Goal: Contribute content

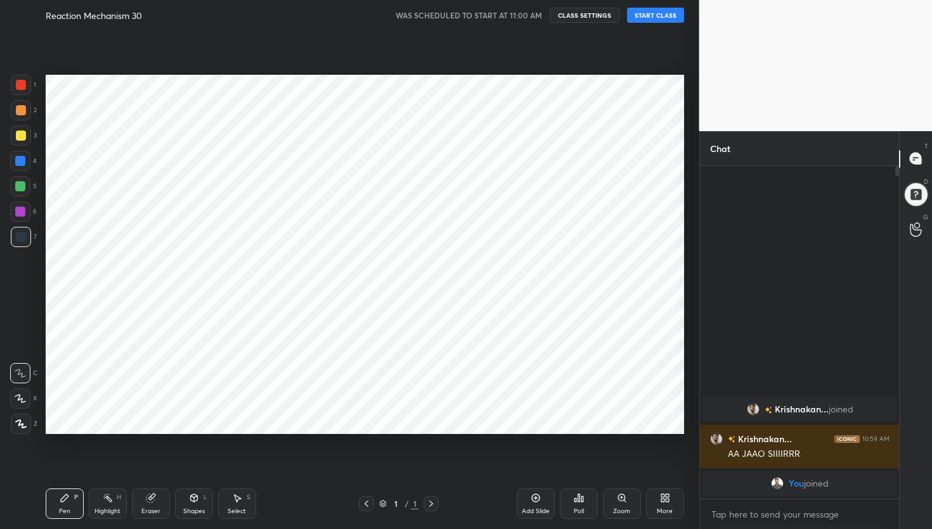
scroll to position [448, 648]
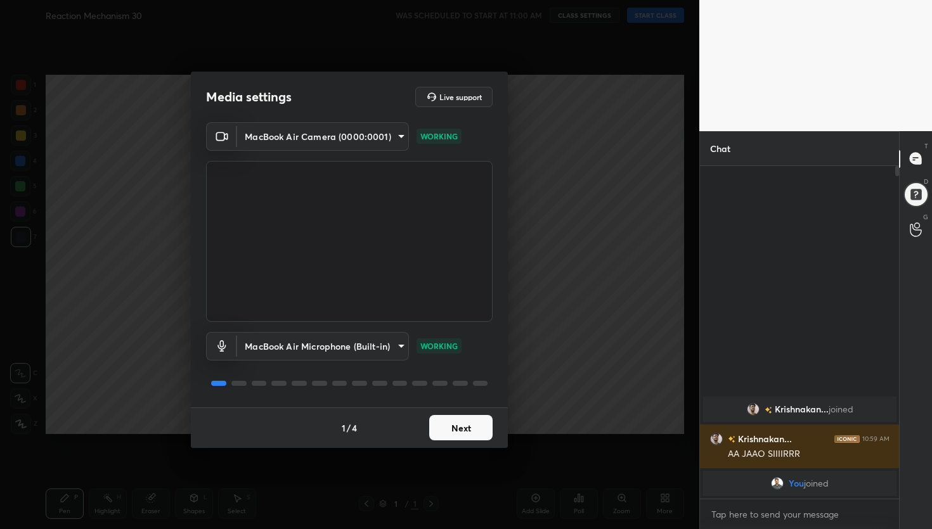
click at [468, 431] on button "Next" at bounding box center [460, 427] width 63 height 25
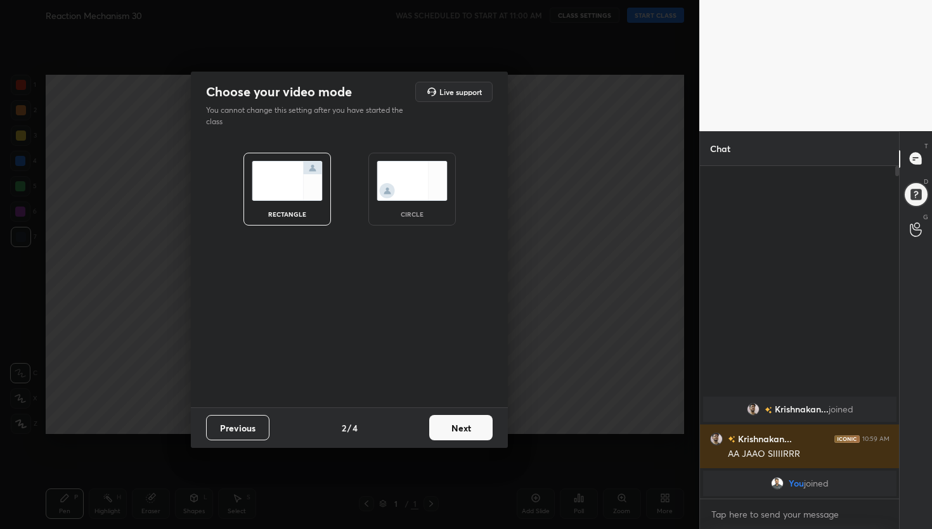
click at [468, 431] on button "Next" at bounding box center [460, 427] width 63 height 25
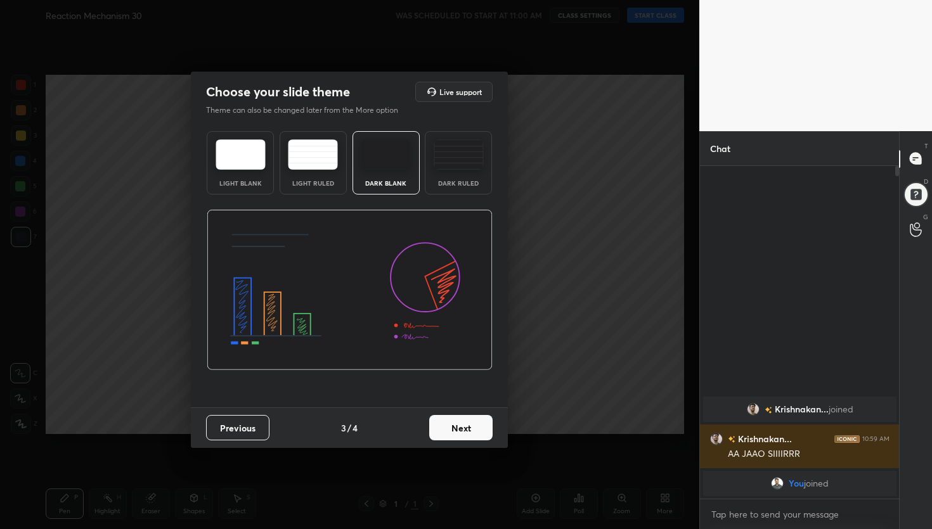
click at [468, 432] on button "Next" at bounding box center [460, 427] width 63 height 25
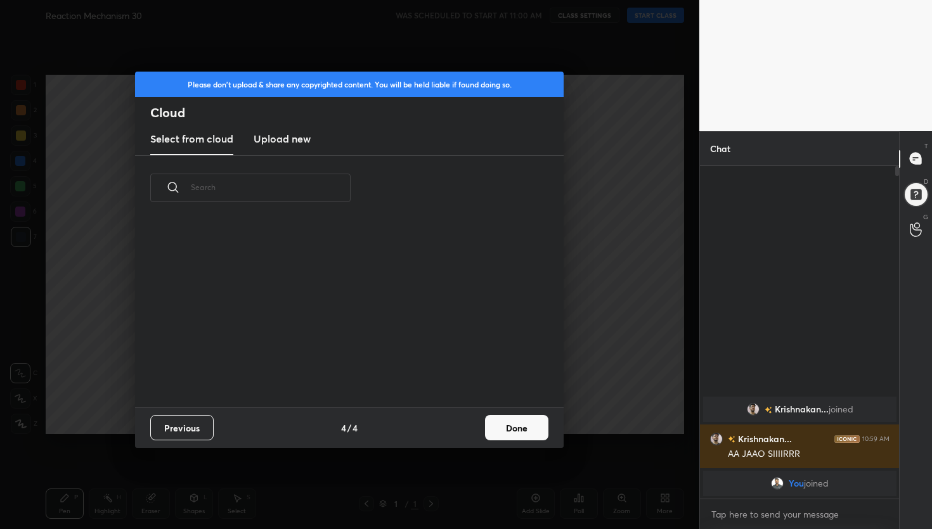
scroll to position [187, 407]
click at [291, 136] on h3 "Upload new" at bounding box center [282, 138] width 57 height 15
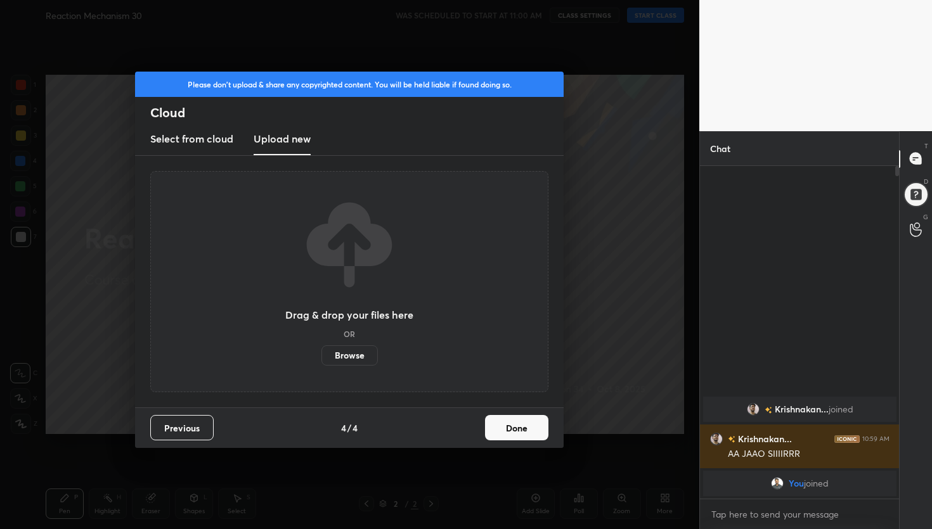
click at [342, 355] on label "Browse" at bounding box center [349, 356] width 56 height 20
click at [321, 355] on input "Browse" at bounding box center [321, 356] width 0 height 20
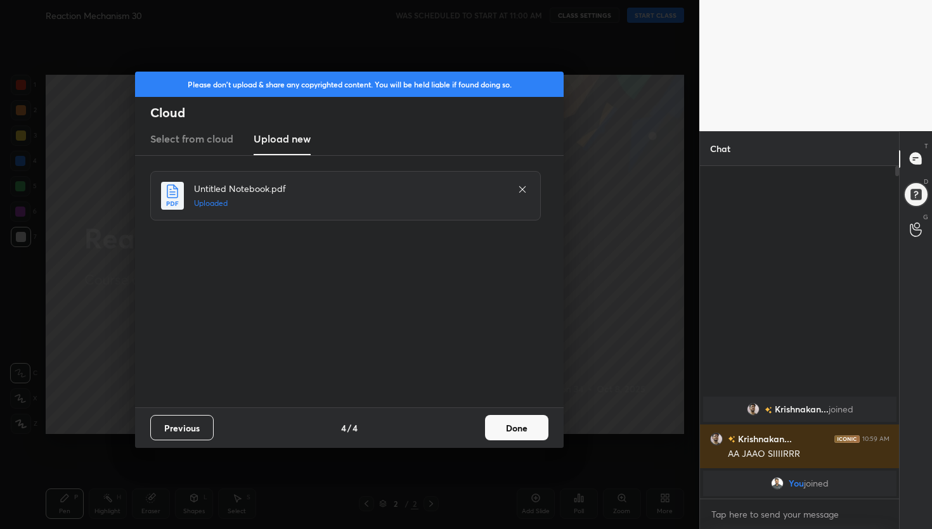
click at [530, 424] on button "Done" at bounding box center [516, 427] width 63 height 25
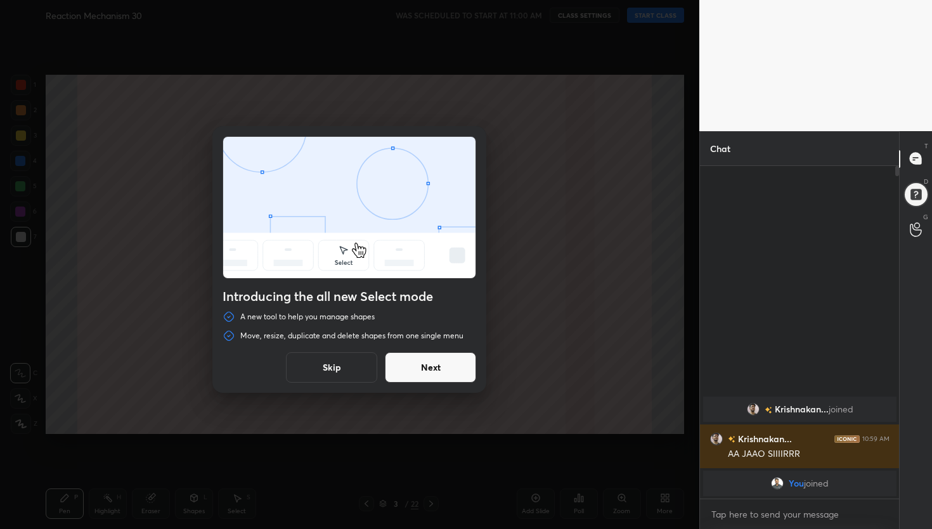
click at [433, 366] on button "Next" at bounding box center [430, 368] width 91 height 30
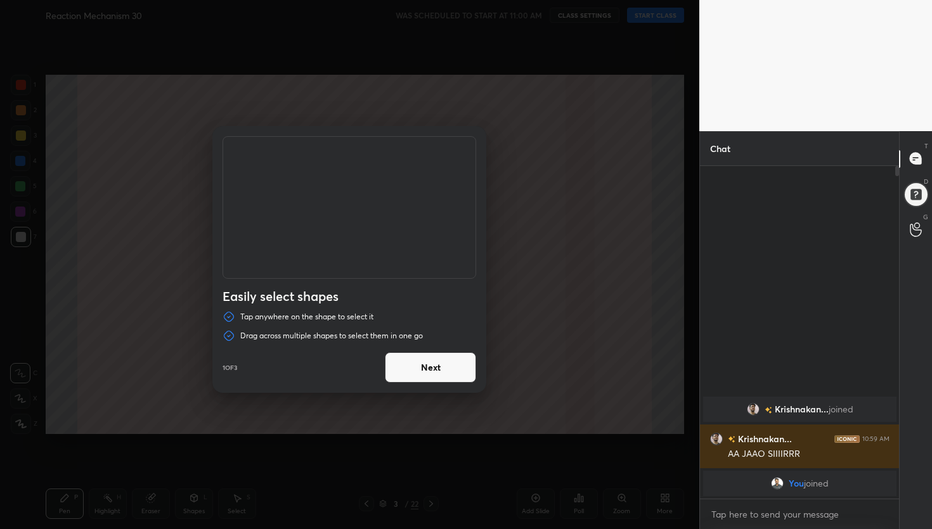
click at [433, 366] on button "Next" at bounding box center [430, 368] width 91 height 30
click at [433, 366] on button "Done" at bounding box center [430, 368] width 91 height 30
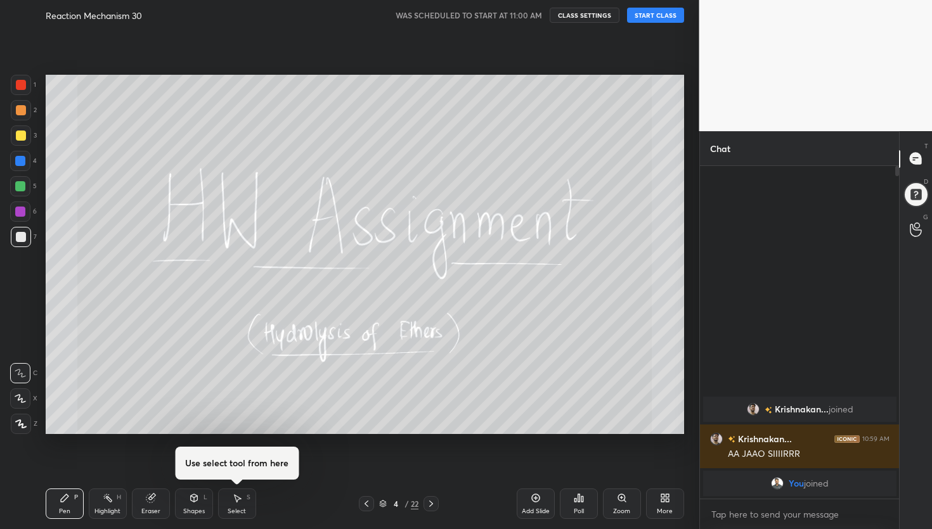
click at [113, 508] on div "Highlight" at bounding box center [107, 511] width 26 height 6
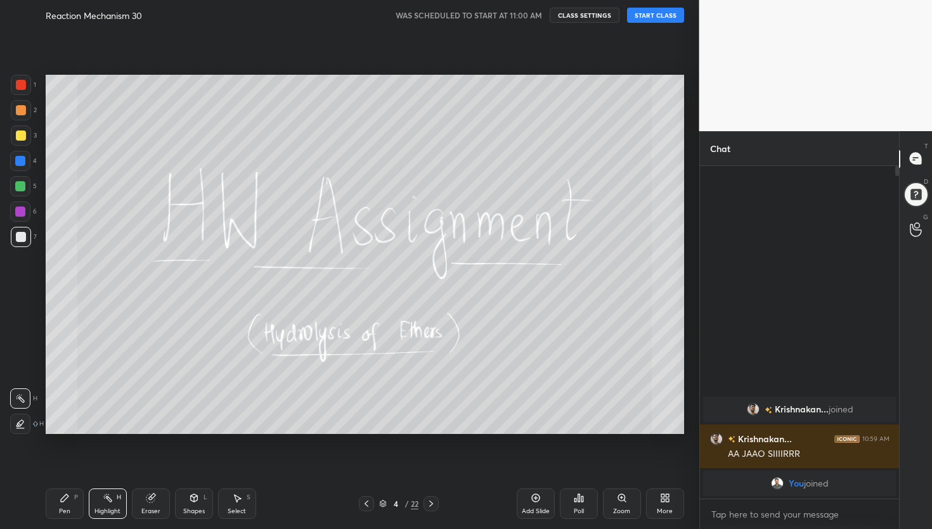
click at [29, 237] on div at bounding box center [21, 237] width 20 height 20
